Goal: Task Accomplishment & Management: Complete application form

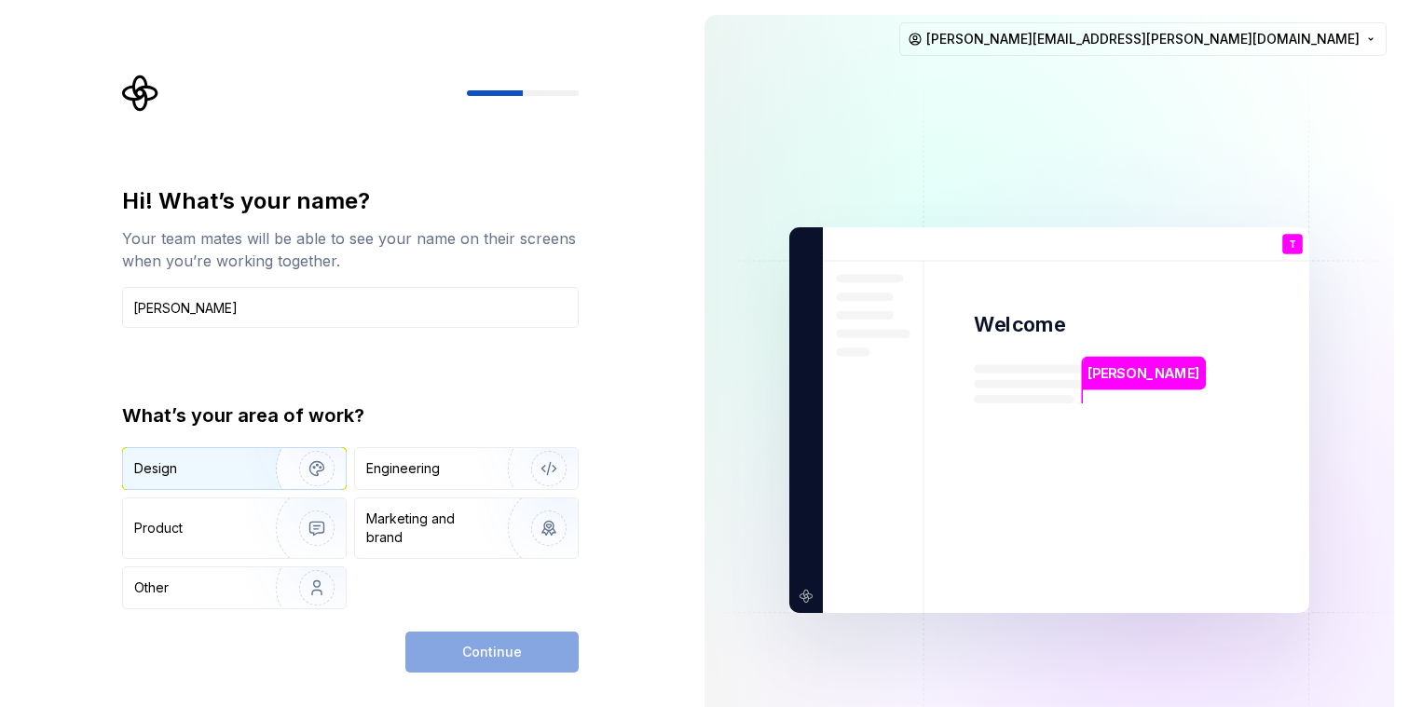
type input "[PERSON_NAME]"
click at [197, 468] on div "Design" at bounding box center [192, 468] width 117 height 19
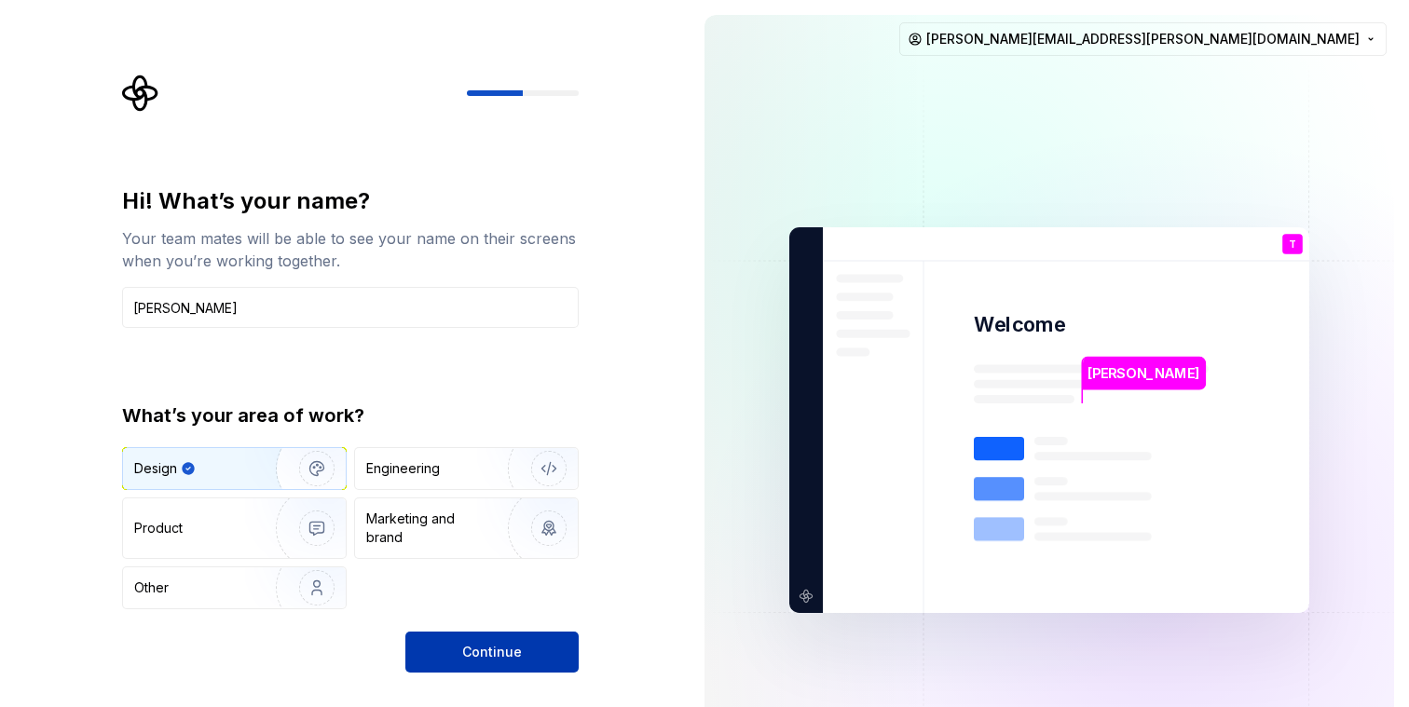
click at [449, 653] on button "Continue" at bounding box center [491, 652] width 173 height 41
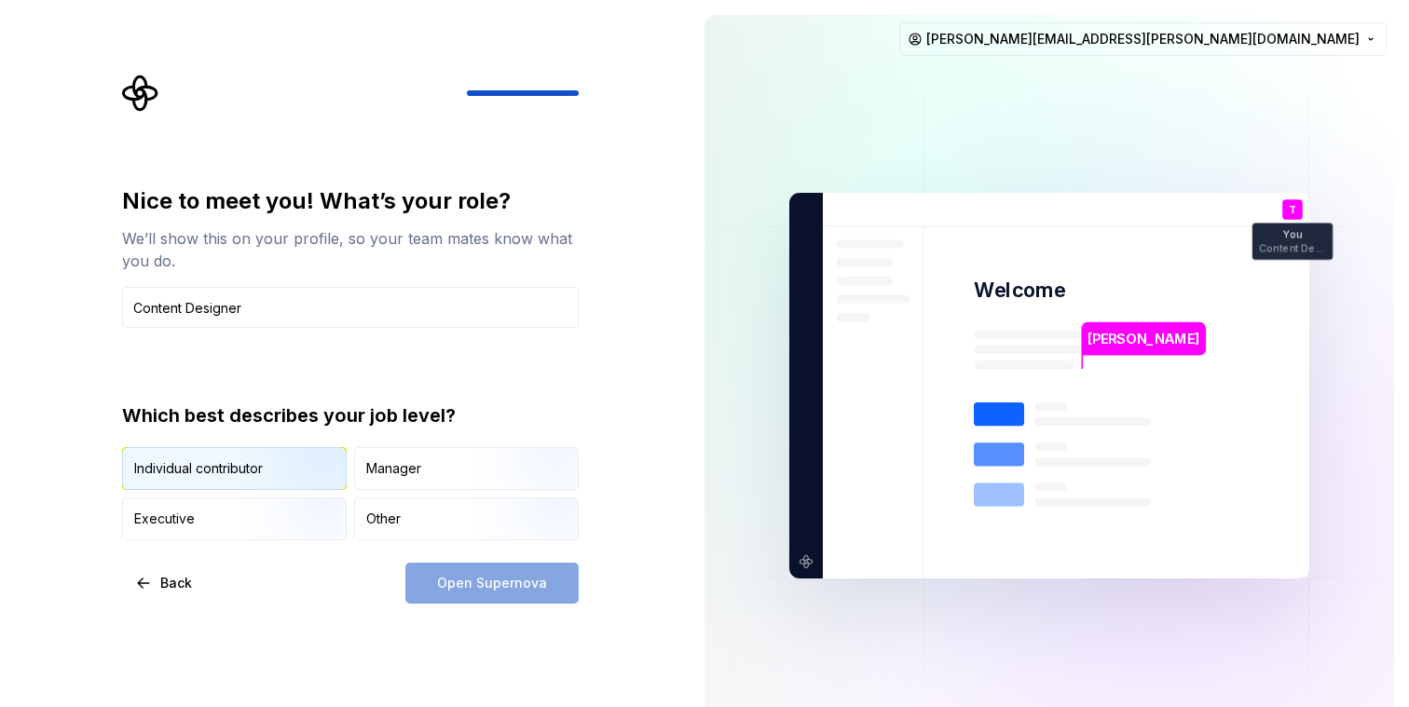
type input "Content Designer"
click at [249, 487] on img "button" at bounding box center [300, 491] width 119 height 125
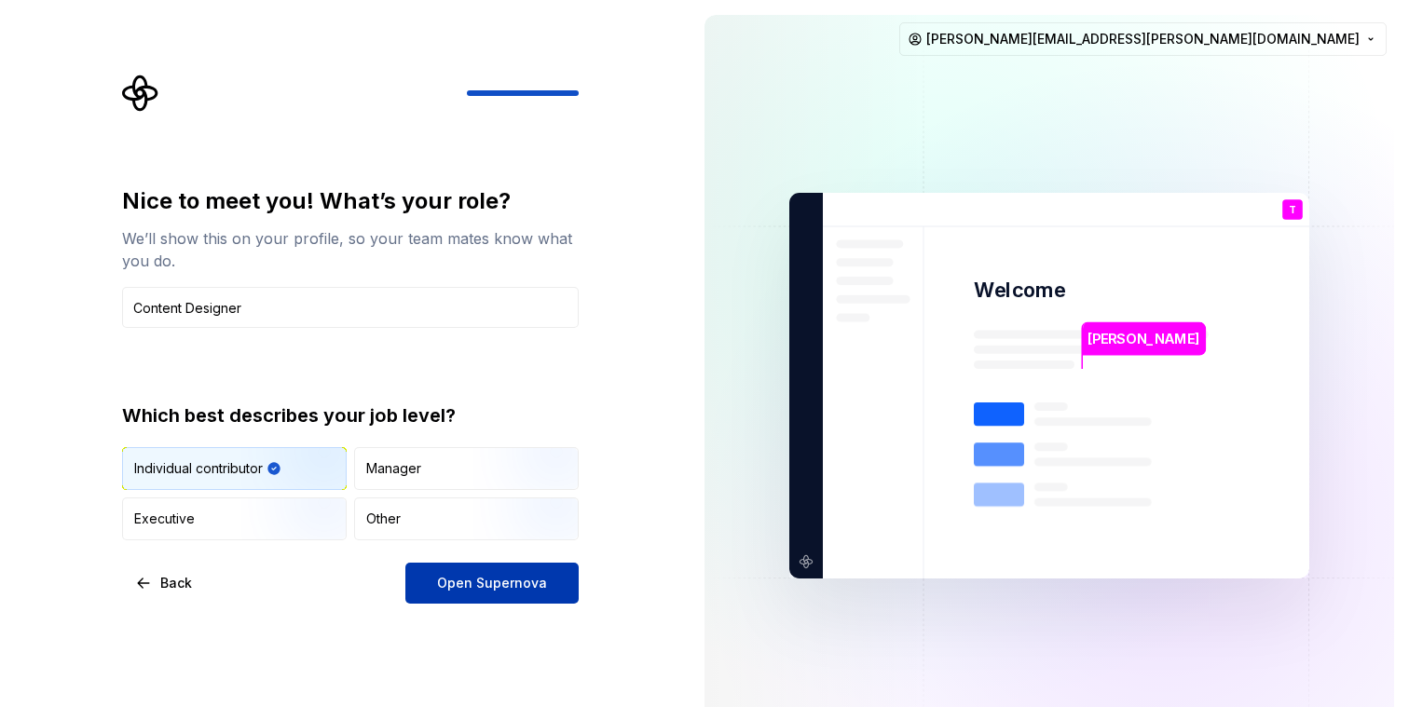
click at [460, 589] on span "Open Supernova" at bounding box center [492, 583] width 110 height 19
